Goal: Navigation & Orientation: Find specific page/section

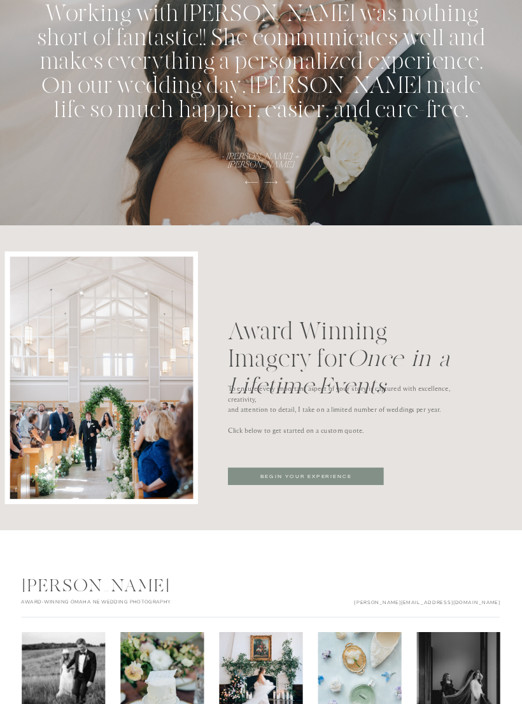
scroll to position [2897, 0]
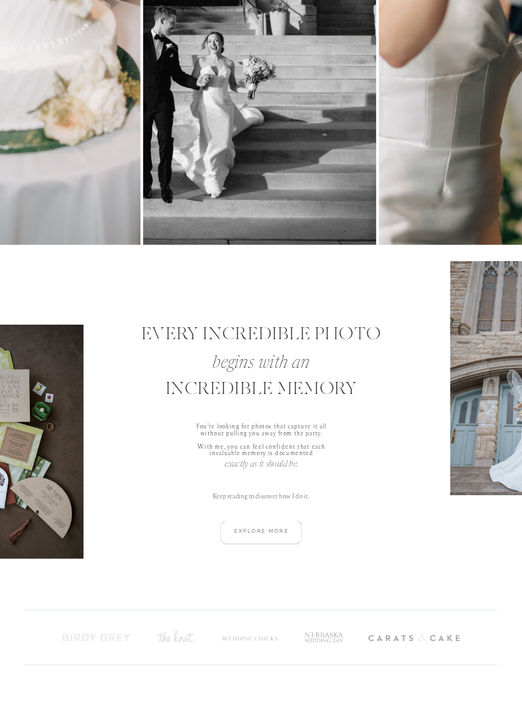
click at [278, 528] on div at bounding box center [260, 532] width 117 height 24
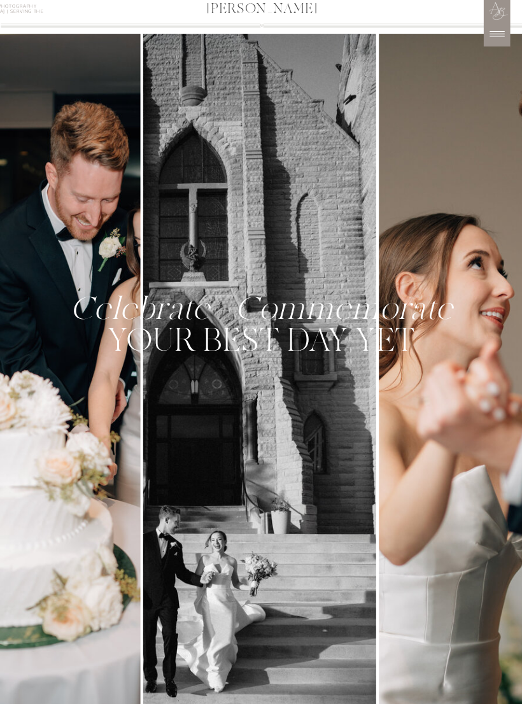
scroll to position [0, 0]
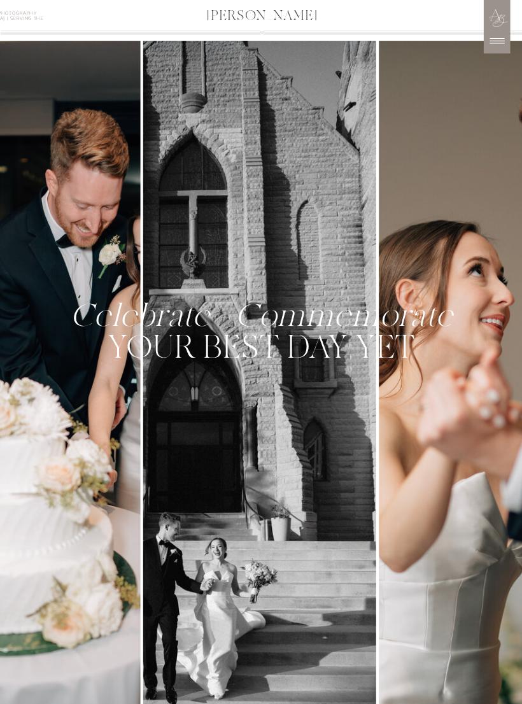
click at [498, 39] on icon at bounding box center [497, 41] width 15 height 6
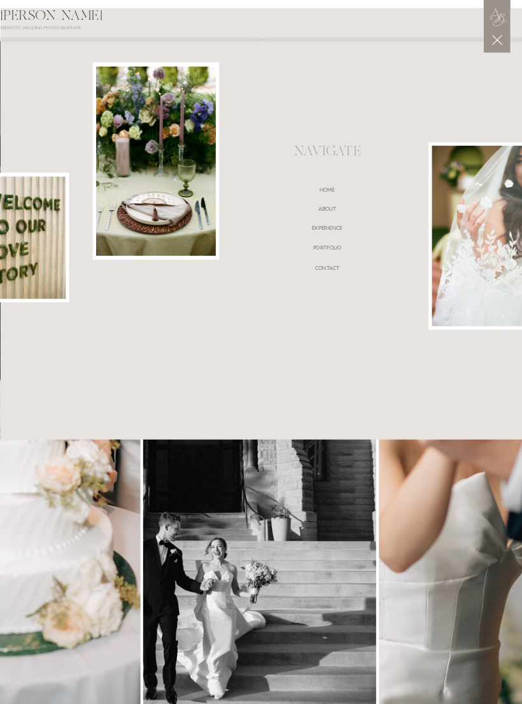
click at [327, 251] on nav "portfolio" at bounding box center [327, 249] width 185 height 9
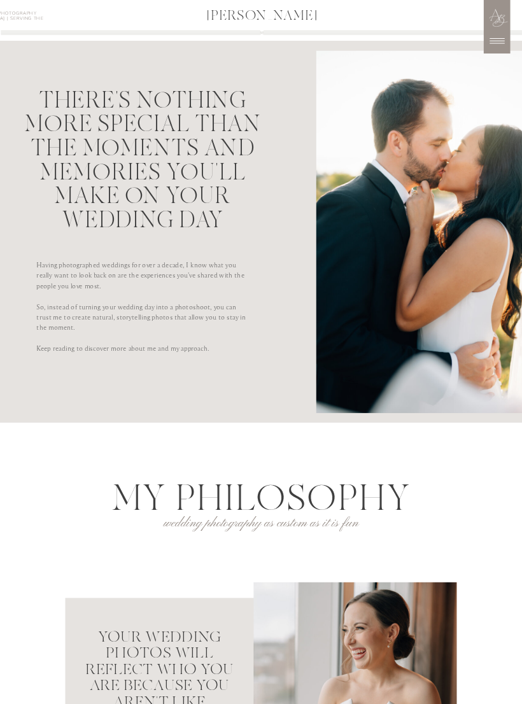
click at [499, 42] on icon at bounding box center [497, 41] width 22 height 22
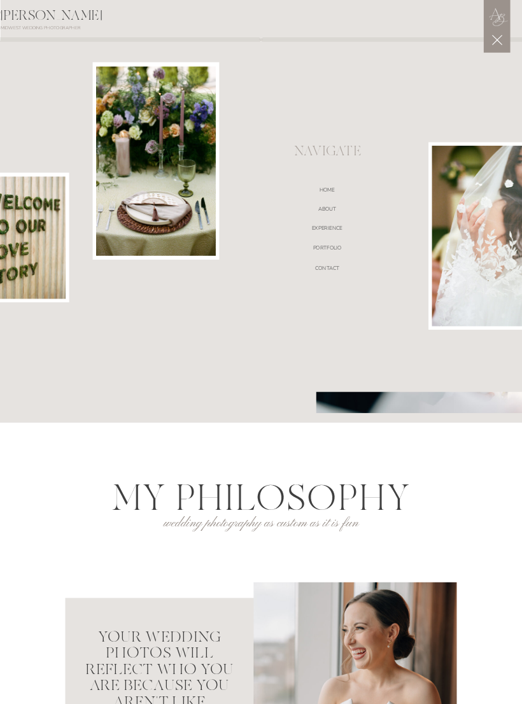
click at [329, 226] on nav "EXPERIENCE" at bounding box center [327, 229] width 185 height 9
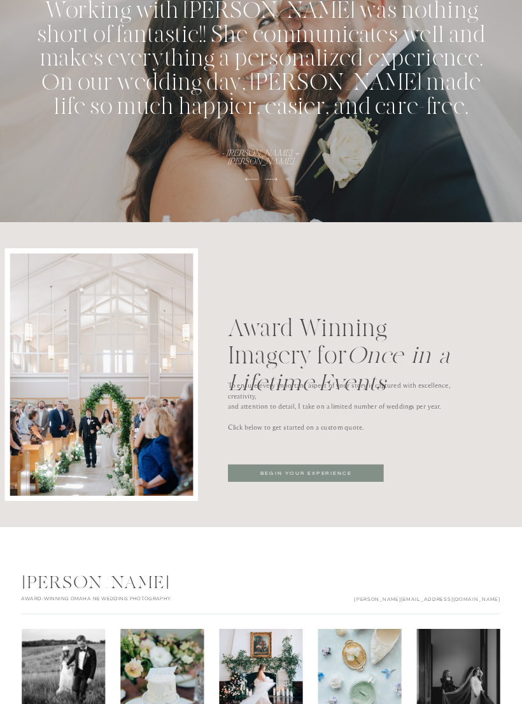
scroll to position [2901, 0]
click at [364, 472] on p "BEGIN YOUR EXPERIENCE" at bounding box center [305, 473] width 119 height 9
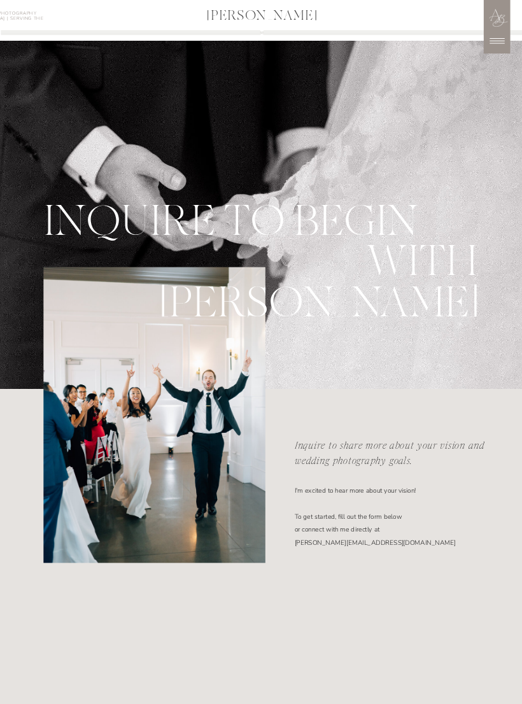
click at [500, 45] on icon at bounding box center [497, 41] width 22 height 22
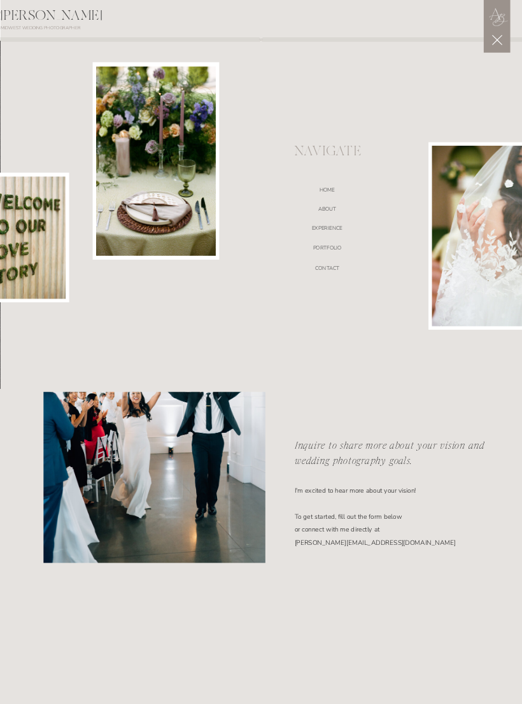
click at [333, 187] on nav "Home" at bounding box center [327, 191] width 185 height 9
